Goal: Browse casually

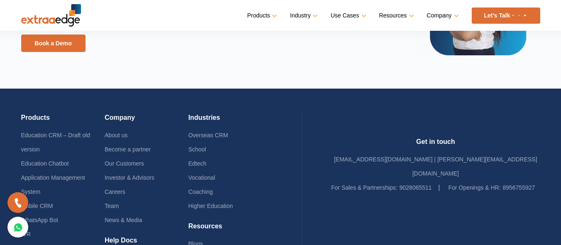
scroll to position [2090, 0]
